Goal: Register for event/course

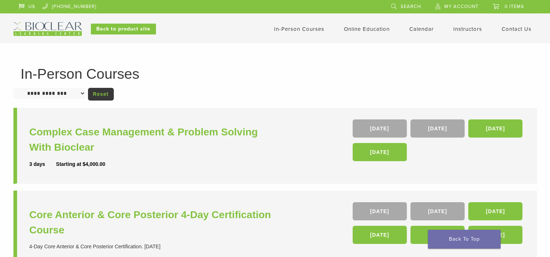
click at [300, 30] on link "In-Person Courses" at bounding box center [299, 29] width 50 height 7
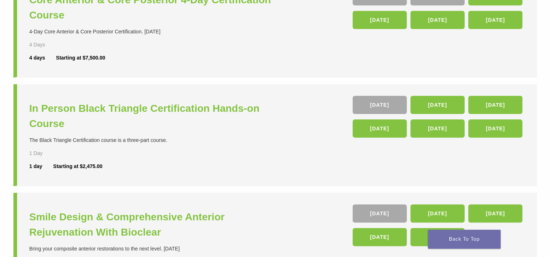
scroll to position [218, 0]
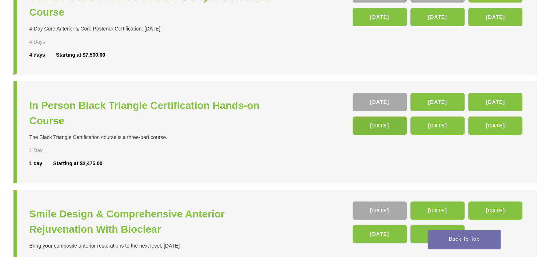
click at [394, 126] on link "[DATE]" at bounding box center [379, 126] width 54 height 18
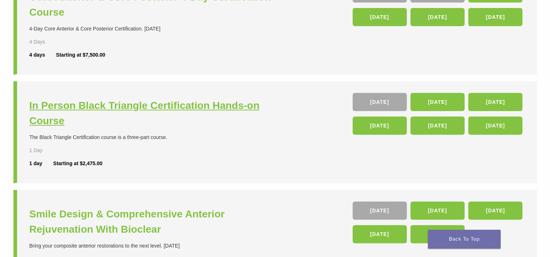
click at [126, 106] on h3 "In Person Black Triangle Certification Hands-on Course" at bounding box center [152, 113] width 247 height 31
